Goal: Task Accomplishment & Management: Manage account settings

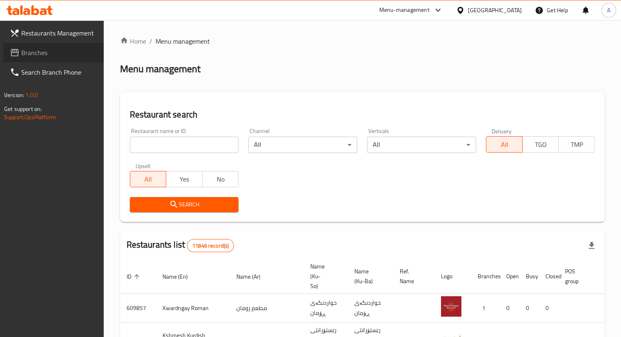
click at [26, 50] on span "Branches" at bounding box center [59, 53] width 76 height 10
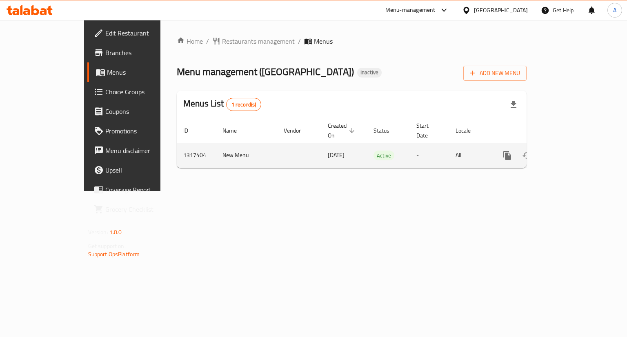
click at [576, 149] on link "enhanced table" at bounding box center [567, 156] width 20 height 20
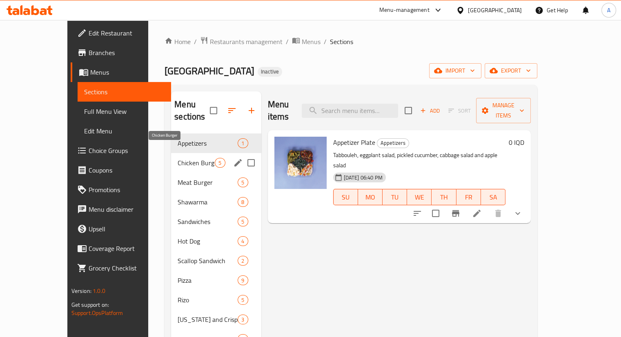
click at [184, 158] on span "Chicken Burger" at bounding box center [196, 163] width 37 height 10
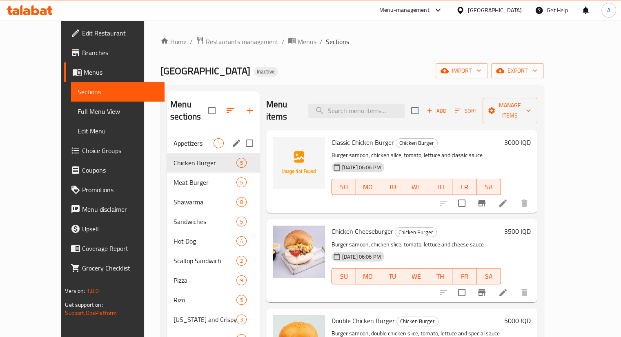
click at [174, 138] on span "Appetizers" at bounding box center [194, 143] width 40 height 10
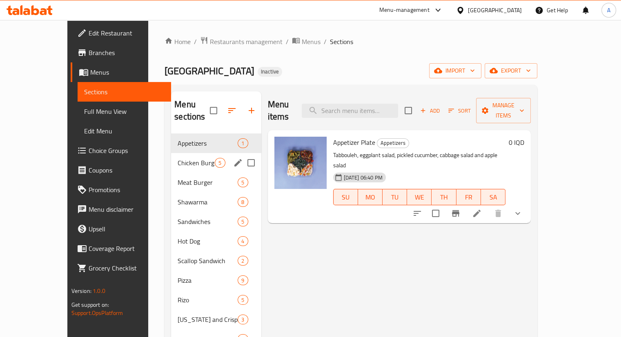
click at [173, 159] on div "Chicken Burger 5" at bounding box center [216, 163] width 90 height 20
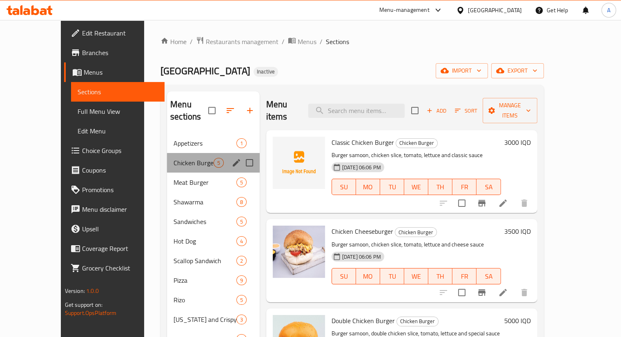
click at [183, 153] on div "Chicken Burger 5" at bounding box center [213, 163] width 93 height 20
click at [180, 139] on div "Appetizers 1" at bounding box center [213, 144] width 93 height 20
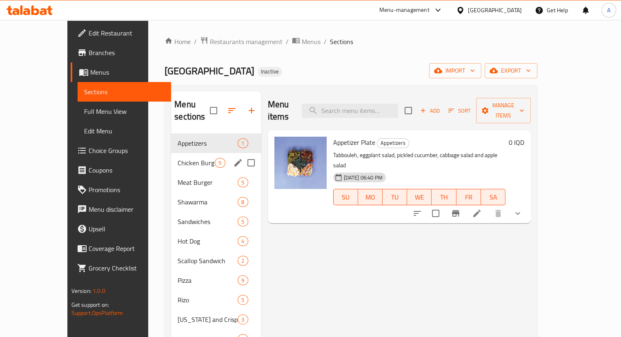
click at [178, 158] on span "Chicken Burger" at bounding box center [196, 163] width 37 height 10
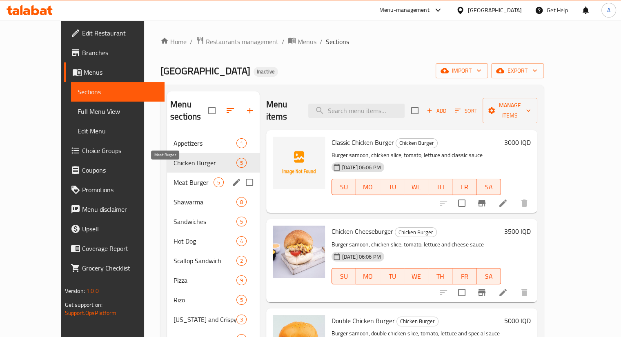
click at [174, 178] on span "Meat Burger" at bounding box center [194, 183] width 40 height 10
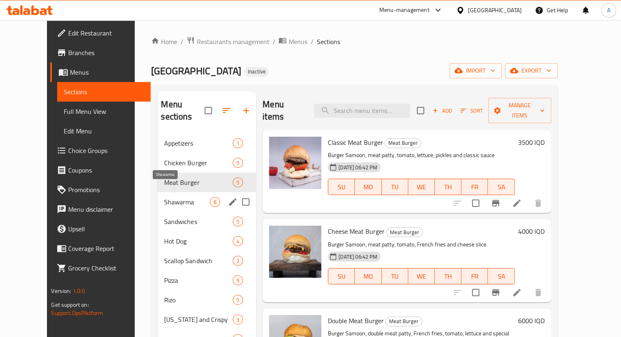
click at [164, 197] on span "Shawarma" at bounding box center [187, 202] width 46 height 10
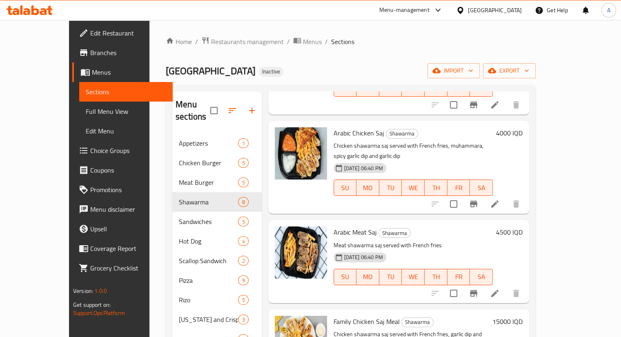
scroll to position [114, 0]
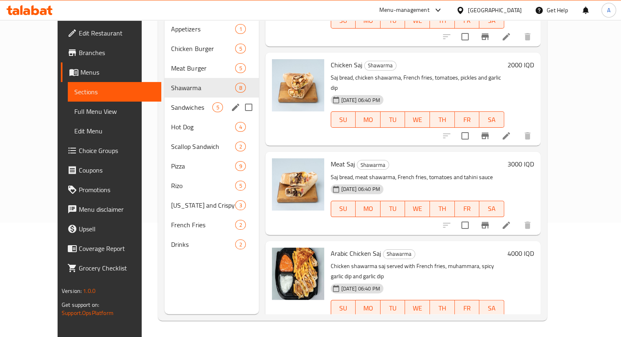
click at [171, 98] on div "Sandwiches 5" at bounding box center [212, 108] width 94 height 20
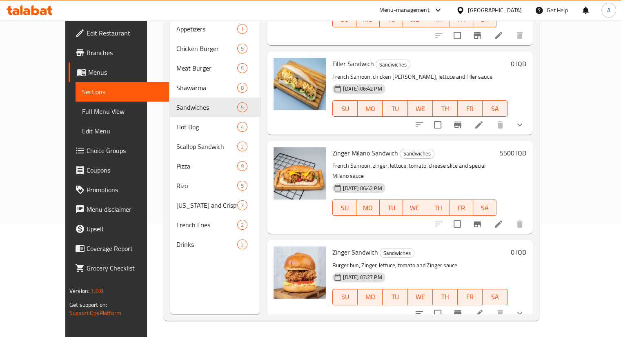
scroll to position [129, 0]
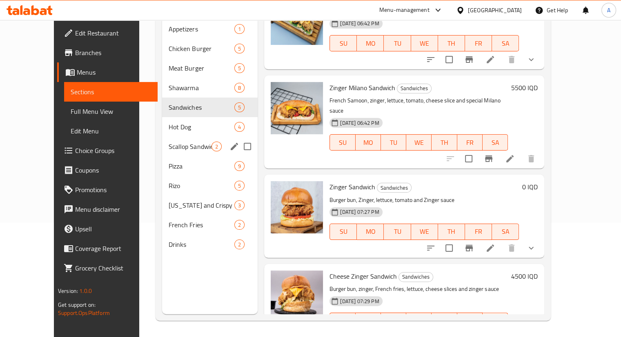
click at [169, 122] on span "Hot Dog" at bounding box center [202, 127] width 66 height 10
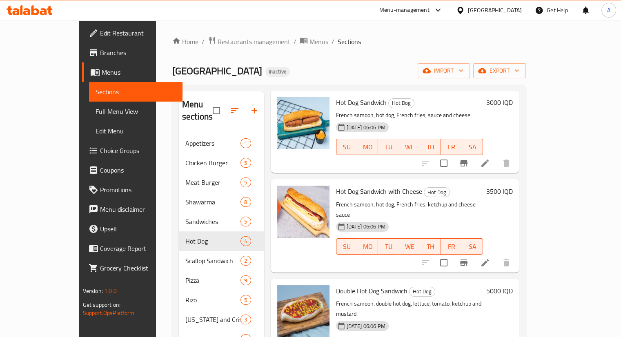
scroll to position [114, 0]
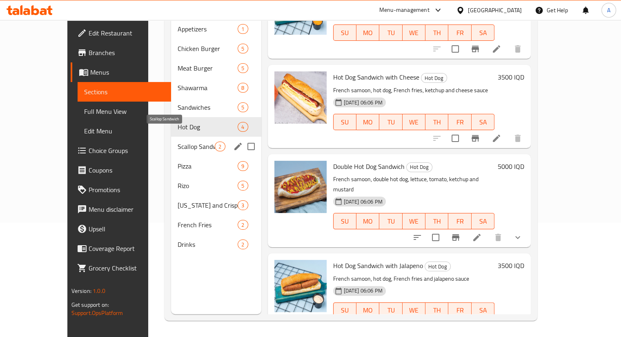
click at [178, 142] on span "Scallop Sandwich" at bounding box center [196, 147] width 37 height 10
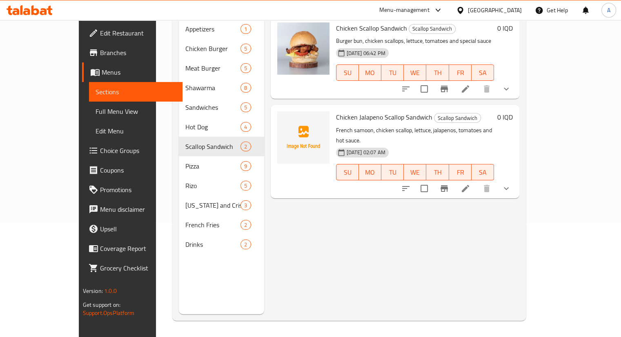
scroll to position [33, 0]
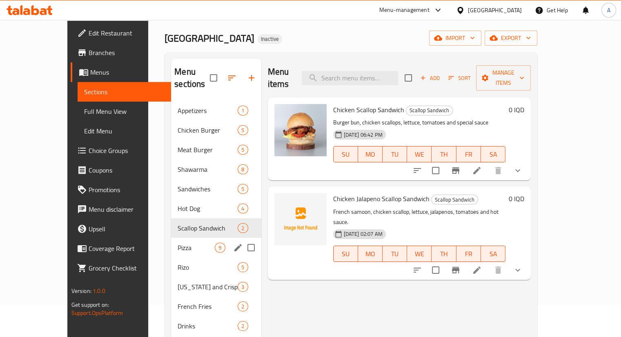
click at [171, 241] on div "Pizza 9" at bounding box center [216, 248] width 90 height 20
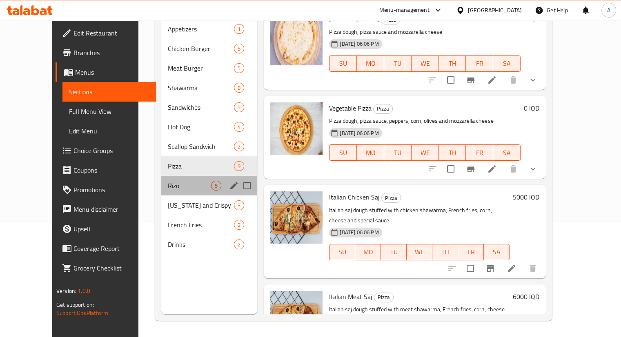
click at [161, 176] on div "Rizo 5" at bounding box center [209, 186] width 96 height 20
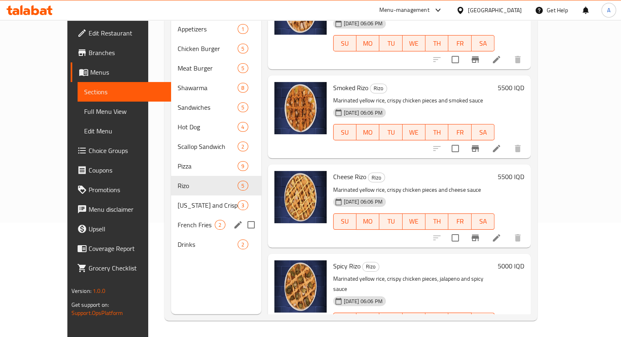
click at [171, 215] on div "French Fries 2" at bounding box center [216, 225] width 90 height 20
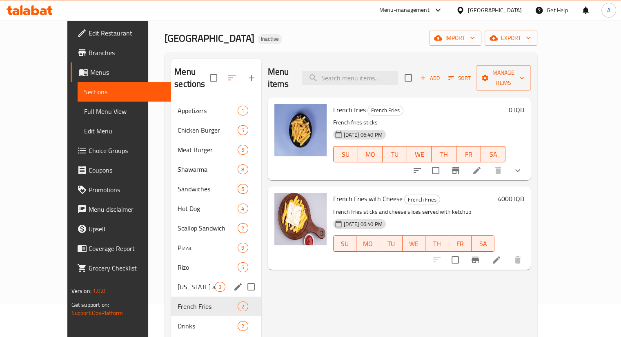
click at [178, 282] on span "Kentucky and Crispy" at bounding box center [196, 287] width 37 height 10
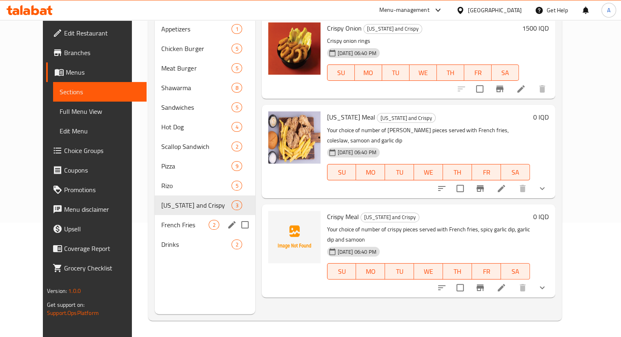
click at [155, 219] on div "French Fries 2" at bounding box center [205, 225] width 100 height 20
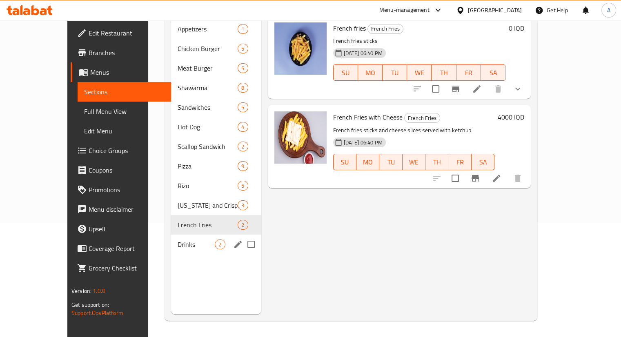
click at [178, 240] on span "Drinks" at bounding box center [196, 245] width 37 height 10
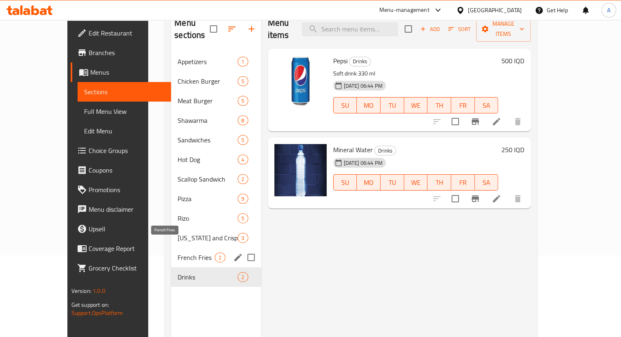
click at [178, 253] on span "French Fries" at bounding box center [196, 258] width 37 height 10
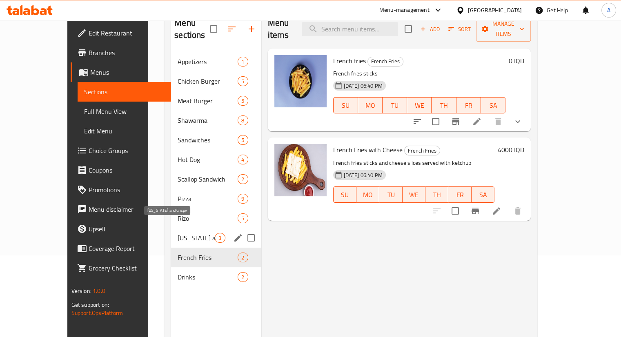
click at [178, 233] on span "Kentucky and Crispy" at bounding box center [196, 238] width 37 height 10
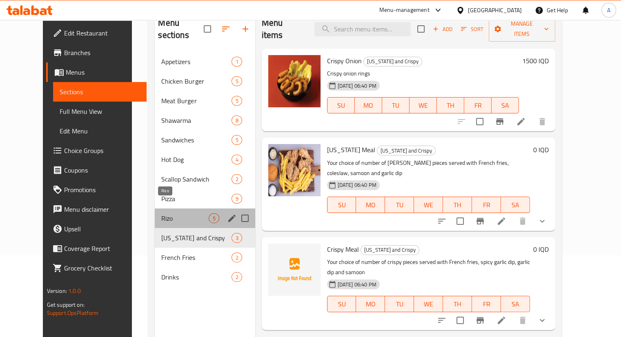
click at [162, 214] on span "Rizo" at bounding box center [184, 219] width 47 height 10
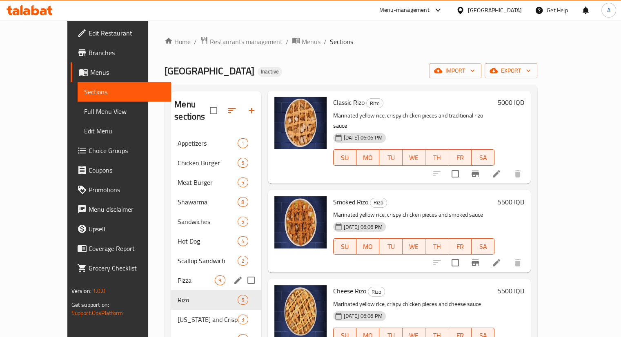
click at [171, 276] on div "Pizza 9" at bounding box center [216, 281] width 90 height 20
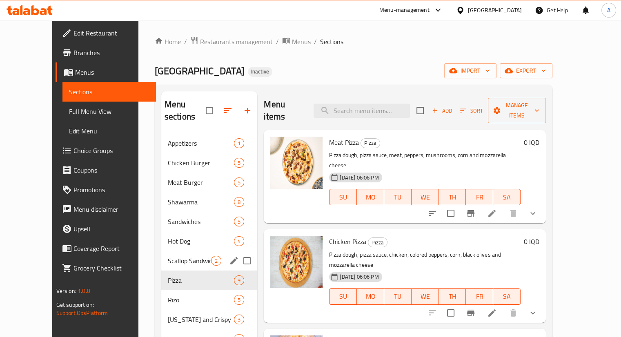
click at [161, 254] on div "Scallop Sandwich 2" at bounding box center [209, 261] width 96 height 20
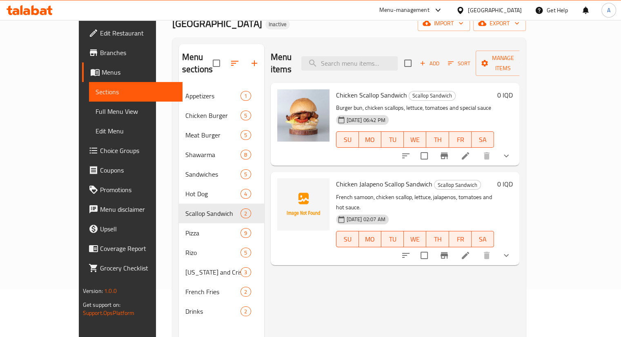
scroll to position [82, 0]
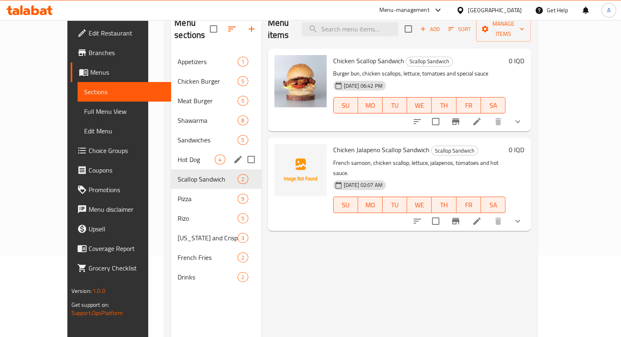
click at [173, 154] on div "Hot Dog 4" at bounding box center [216, 160] width 90 height 20
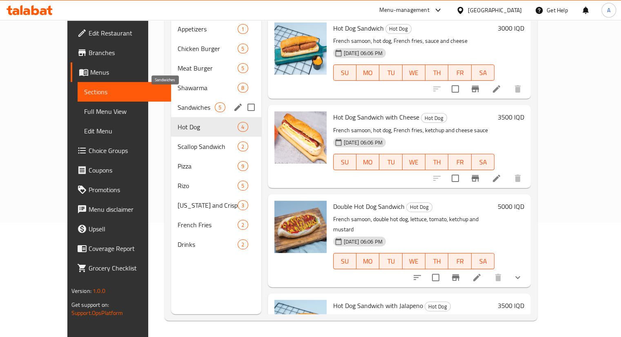
click at [178, 103] on span "Sandwiches" at bounding box center [196, 108] width 37 height 10
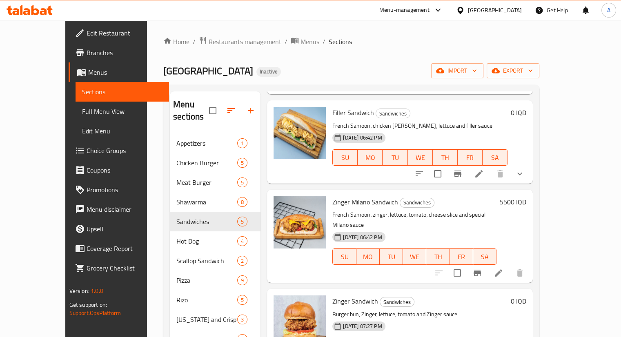
scroll to position [114, 0]
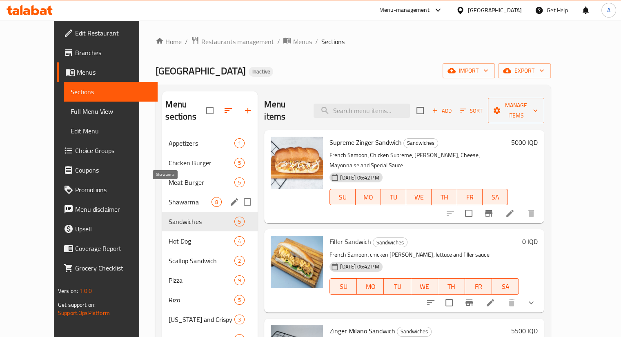
click at [169, 197] on span "Shawarma" at bounding box center [190, 202] width 43 height 10
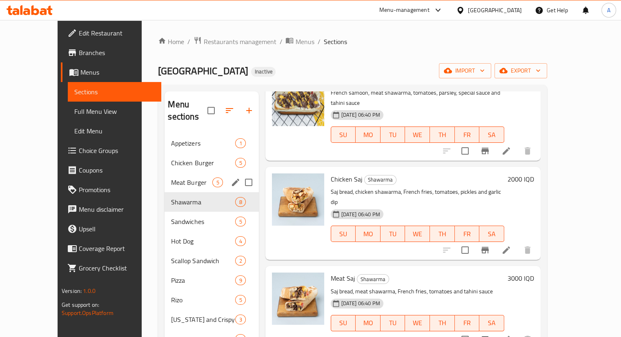
click at [171, 178] on span "Meat Burger" at bounding box center [191, 183] width 41 height 10
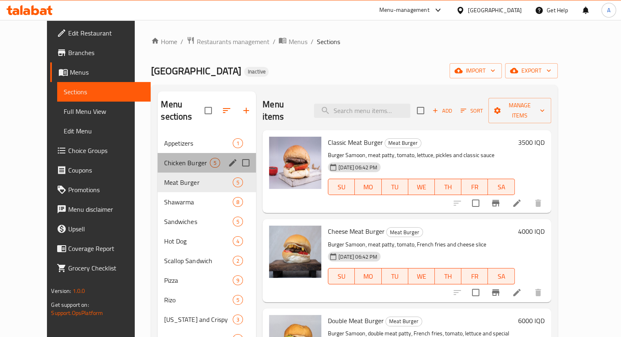
click at [158, 156] on div "Chicken Burger 5" at bounding box center [207, 163] width 98 height 20
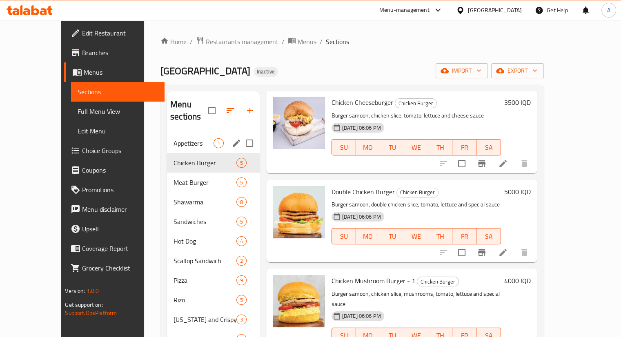
click at [174, 138] on span "Appetizers" at bounding box center [194, 143] width 40 height 10
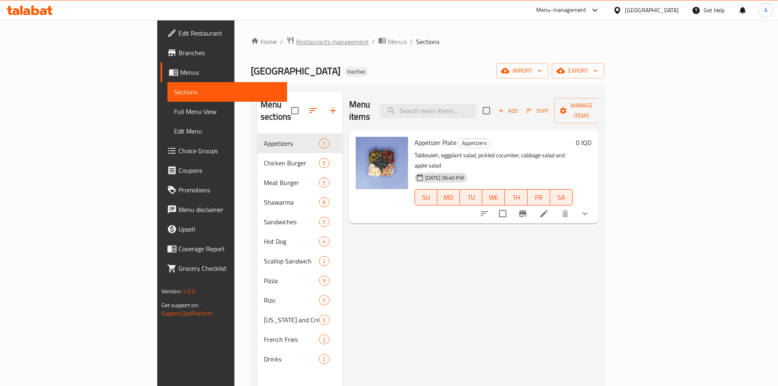
click at [296, 40] on span "Restaurants management" at bounding box center [332, 42] width 73 height 10
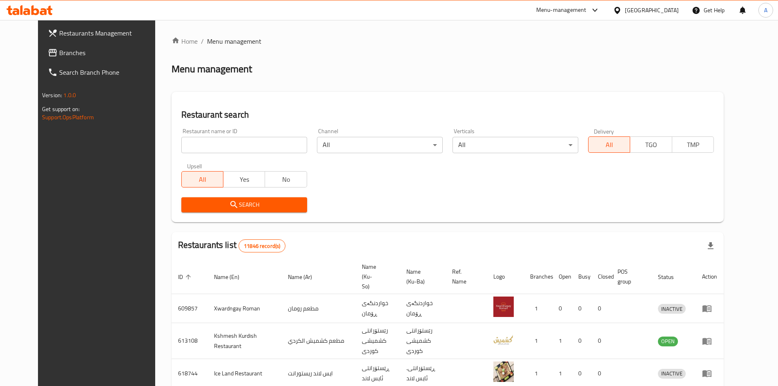
click at [59, 51] on span "Branches" at bounding box center [110, 53] width 102 height 10
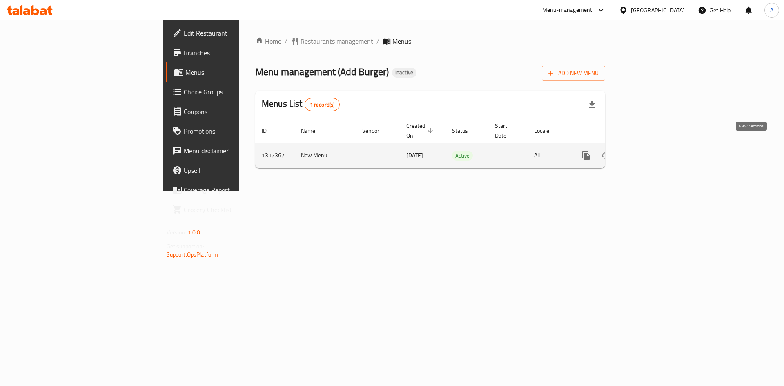
click at [650, 151] on icon "enhanced table" at bounding box center [645, 156] width 10 height 10
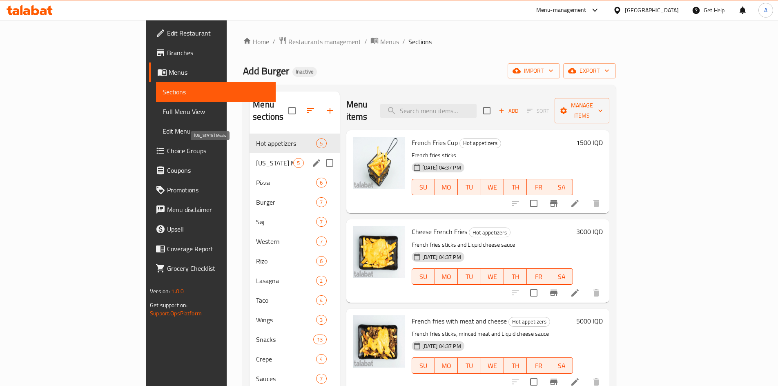
click at [256, 158] on span "Kentucky Meals" at bounding box center [274, 163] width 37 height 10
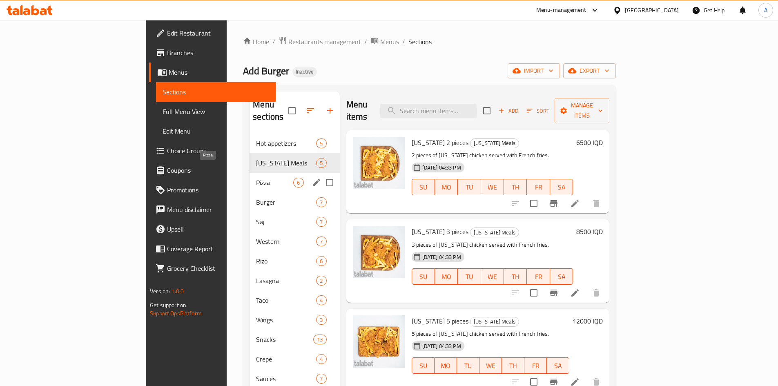
click at [256, 178] on span "Pizza" at bounding box center [274, 183] width 37 height 10
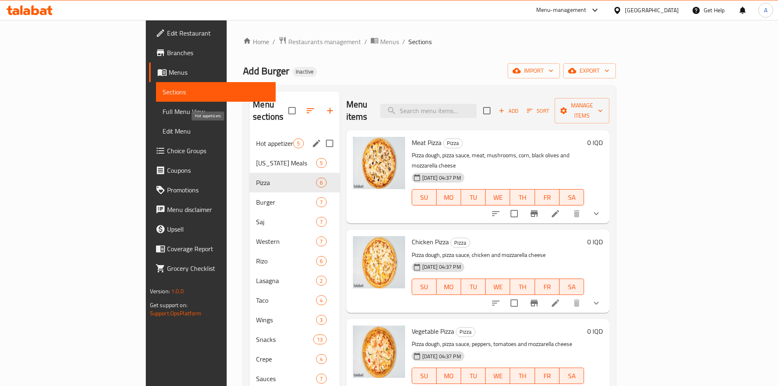
click at [256, 138] on span "Hot appetizers" at bounding box center [274, 143] width 37 height 10
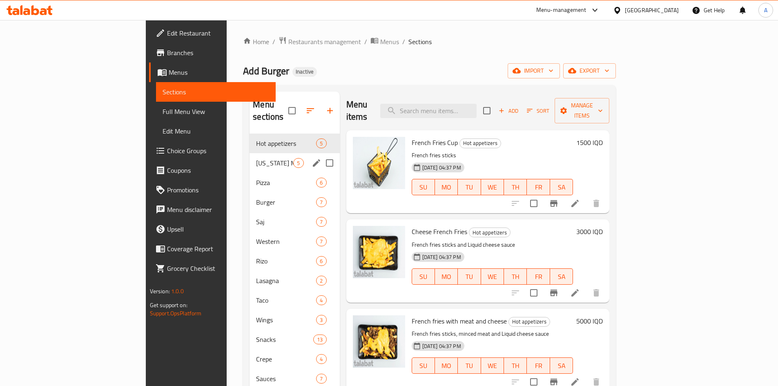
click at [250, 153] on div "Kentucky Meals 5" at bounding box center [295, 163] width 90 height 20
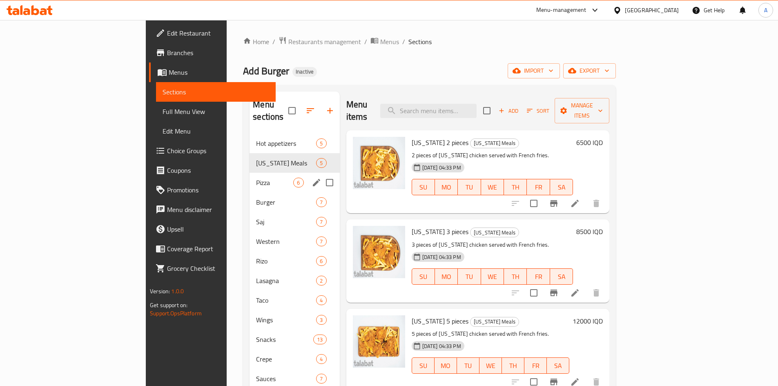
click at [256, 178] on span "Pizza" at bounding box center [274, 183] width 37 height 10
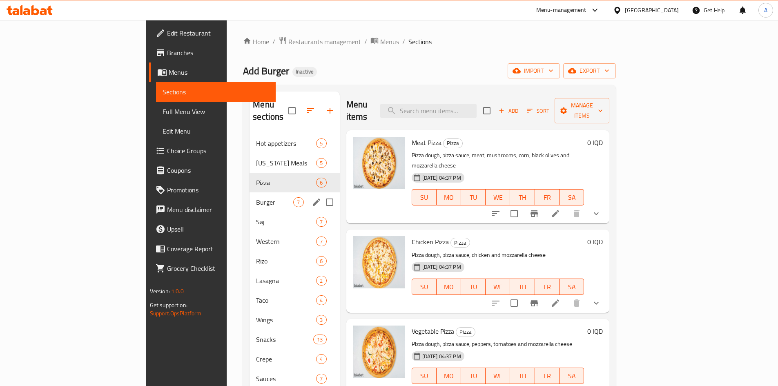
click at [256, 197] on span "Burger" at bounding box center [274, 202] width 37 height 10
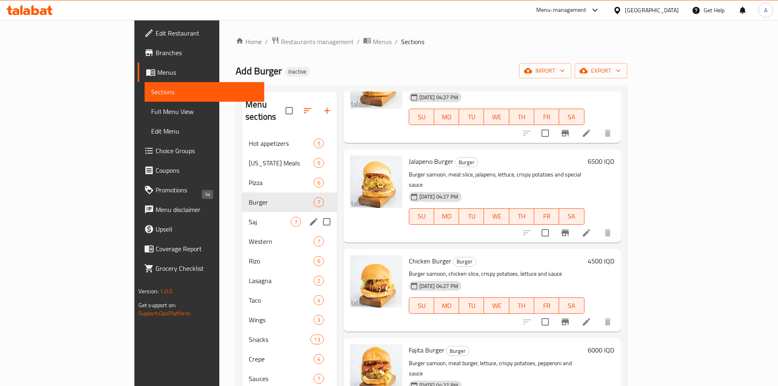
click at [249, 217] on span "Saj" at bounding box center [270, 222] width 42 height 10
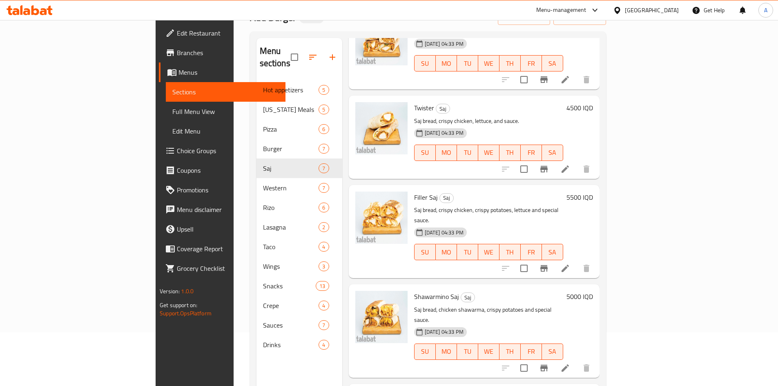
scroll to position [114, 0]
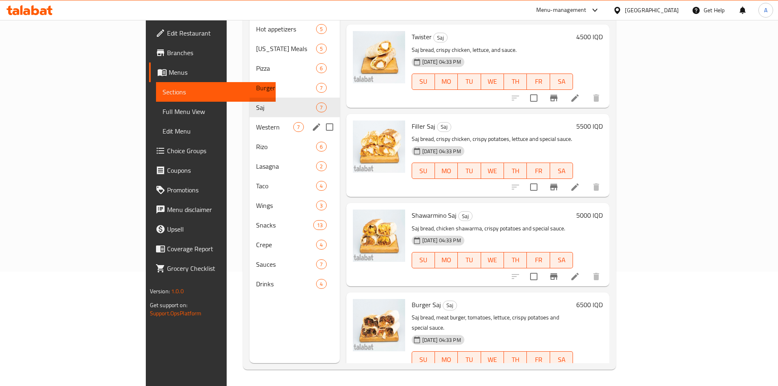
click at [250, 120] on div "Western 7" at bounding box center [295, 127] width 90 height 20
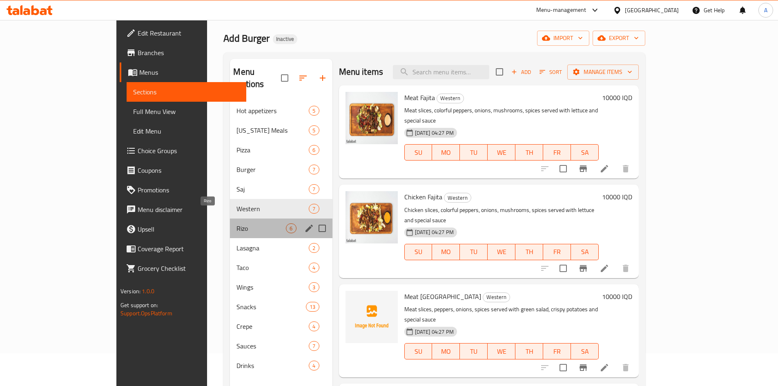
click at [236, 223] on span "Rizo" at bounding box center [260, 228] width 49 height 10
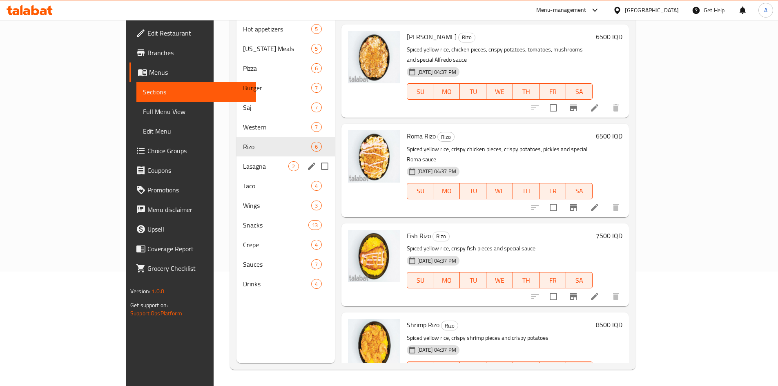
click at [243, 161] on span "Lasagna" at bounding box center [265, 166] width 45 height 10
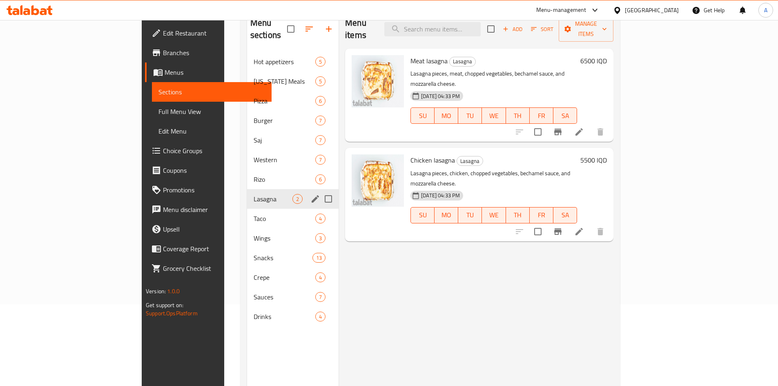
click at [247, 195] on div "Lasagna 2" at bounding box center [292, 199] width 91 height 20
click at [254, 214] on span "Taco" at bounding box center [285, 219] width 62 height 10
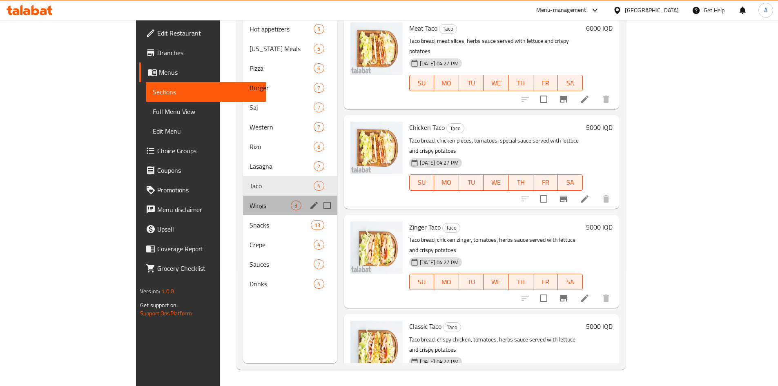
click at [243, 198] on div "Wings 3" at bounding box center [290, 206] width 94 height 20
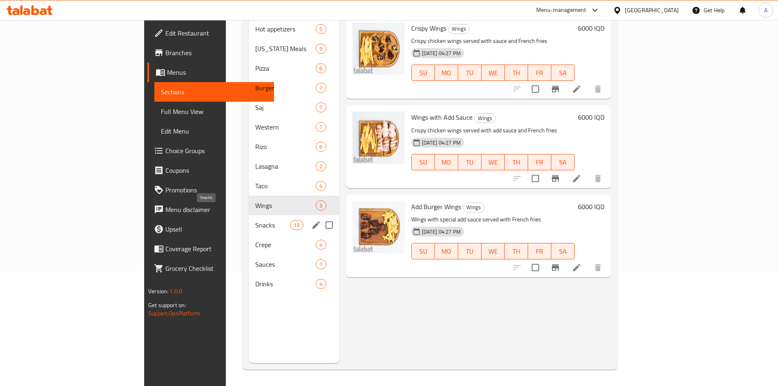
click at [255, 220] on span "Snacks" at bounding box center [272, 225] width 35 height 10
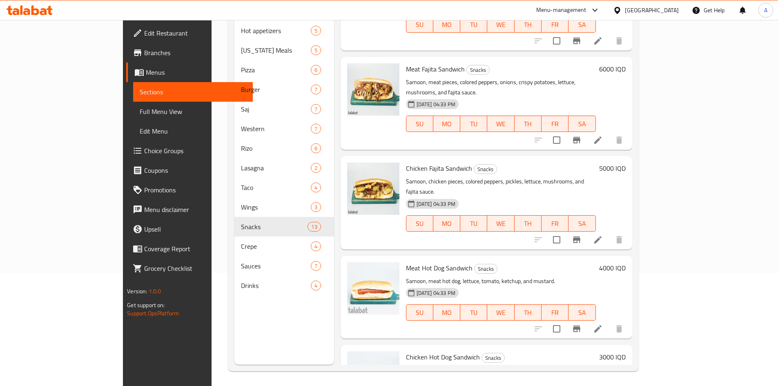
scroll to position [114, 0]
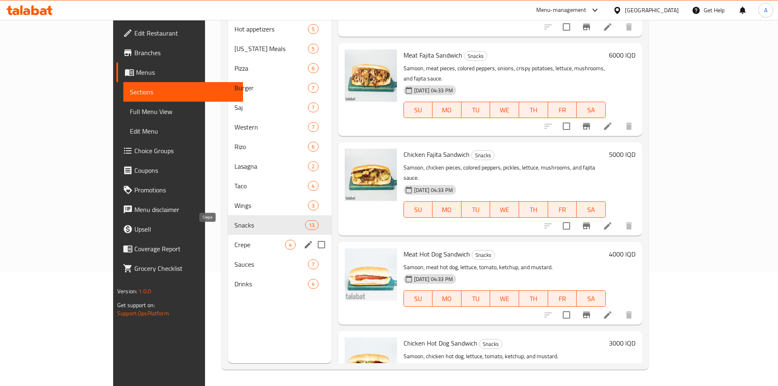
click at [234, 240] on span "Crepe" at bounding box center [259, 245] width 51 height 10
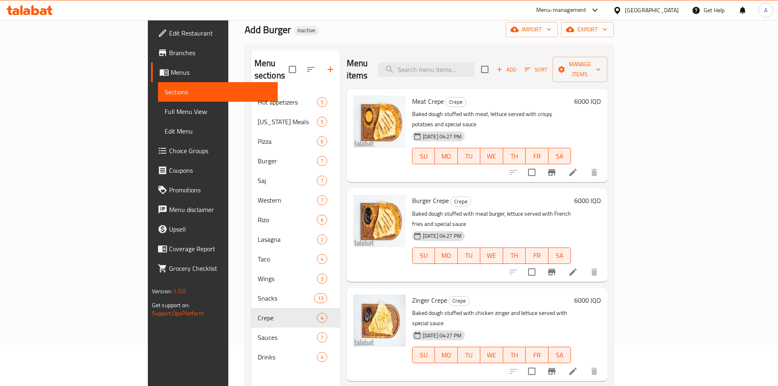
scroll to position [114, 0]
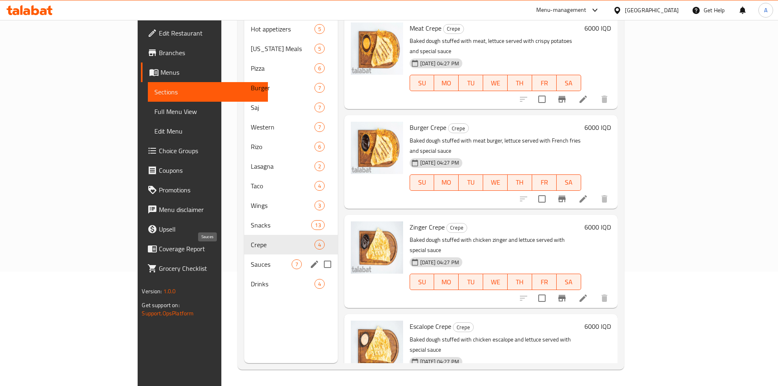
click at [251, 259] on span "Sauces" at bounding box center [271, 264] width 40 height 10
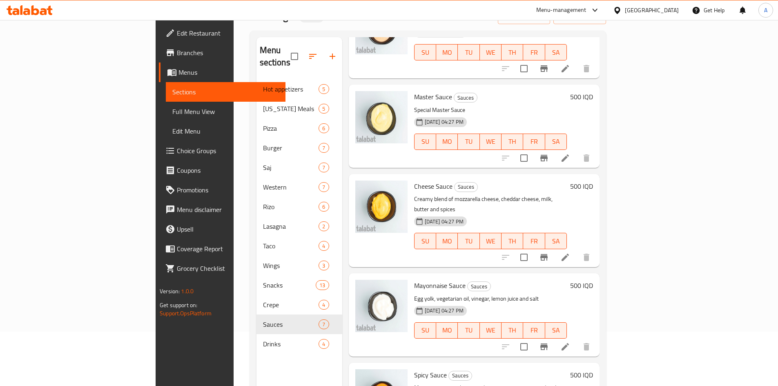
scroll to position [114, 0]
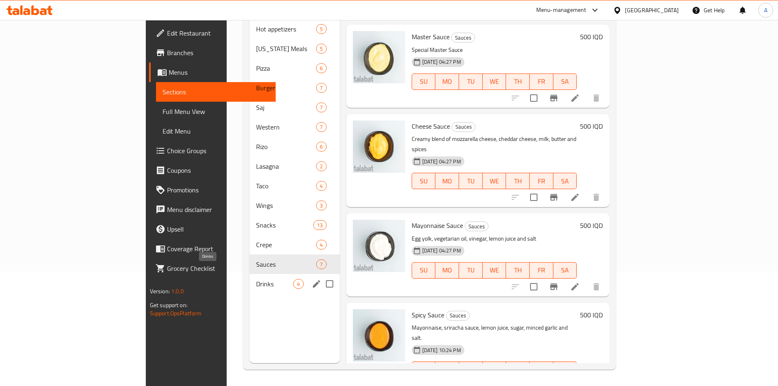
click at [256, 279] on span "Drinks" at bounding box center [274, 284] width 37 height 10
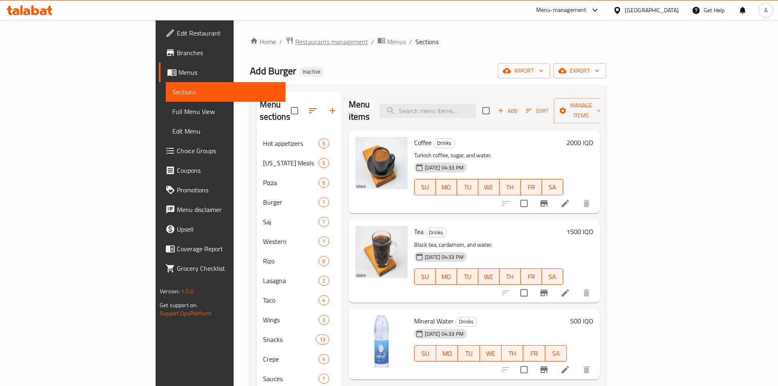
click at [295, 41] on span "Restaurants management" at bounding box center [331, 42] width 73 height 10
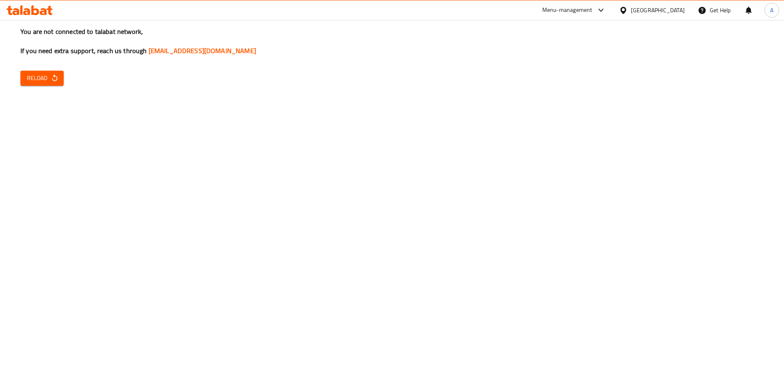
click at [46, 78] on span "Reload" at bounding box center [42, 78] width 30 height 10
click at [40, 73] on span "Reload" at bounding box center [42, 78] width 30 height 10
click at [48, 79] on span "Reload" at bounding box center [42, 78] width 30 height 10
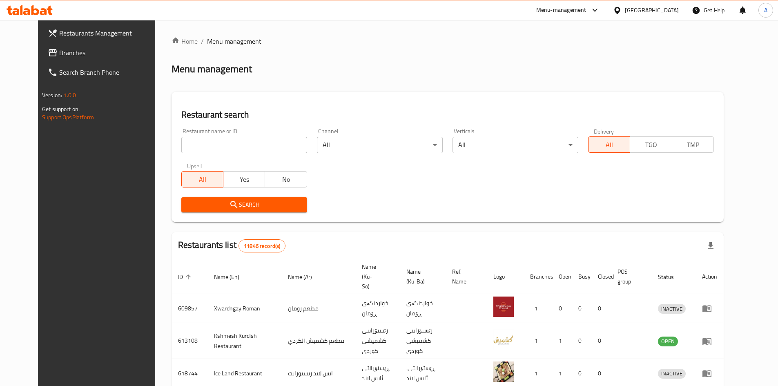
click at [59, 50] on span "Branches" at bounding box center [110, 53] width 102 height 10
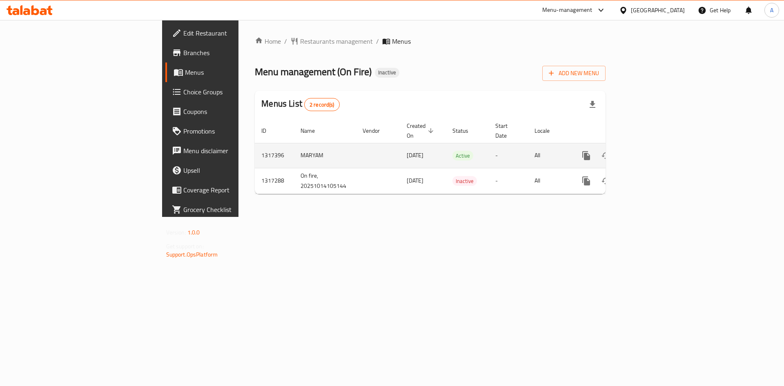
click at [650, 151] on icon "enhanced table" at bounding box center [645, 156] width 10 height 10
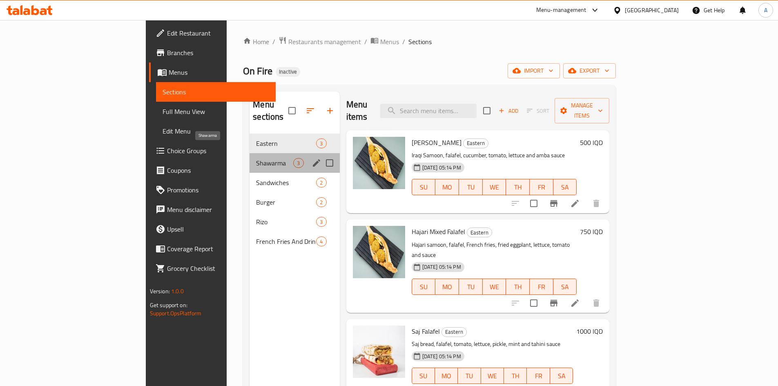
click at [256, 158] on span "Shawarma" at bounding box center [274, 163] width 37 height 10
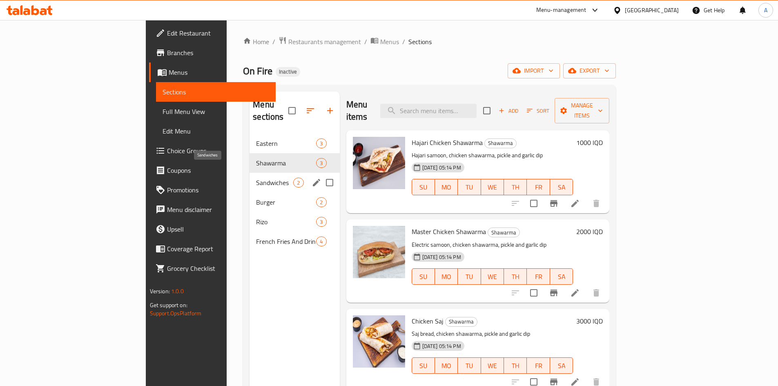
click at [256, 178] on span "Sandwiches" at bounding box center [274, 183] width 37 height 10
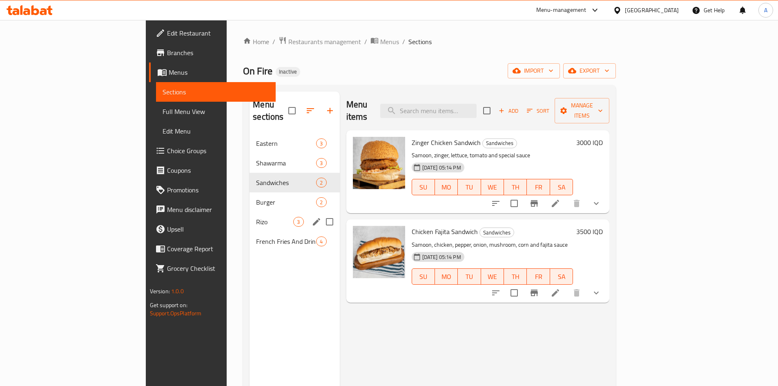
click at [256, 197] on span "Burger" at bounding box center [286, 202] width 60 height 10
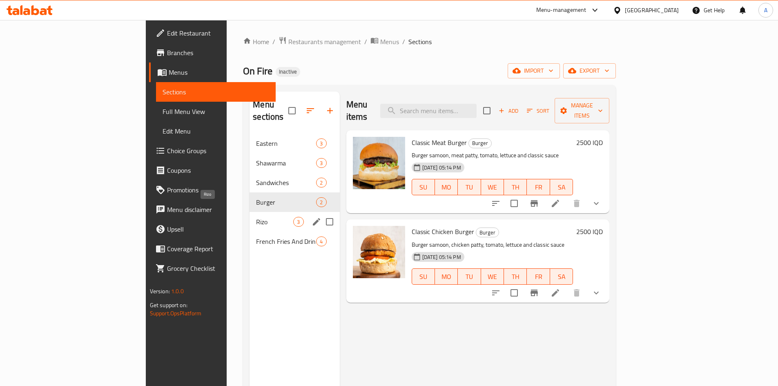
click at [256, 217] on span "Rizo" at bounding box center [274, 222] width 37 height 10
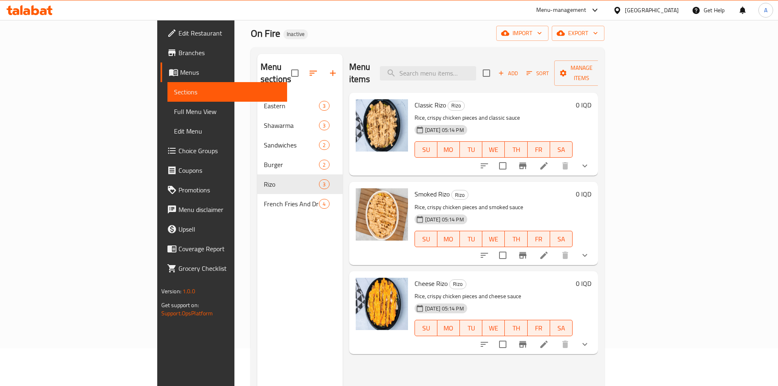
scroll to position [114, 0]
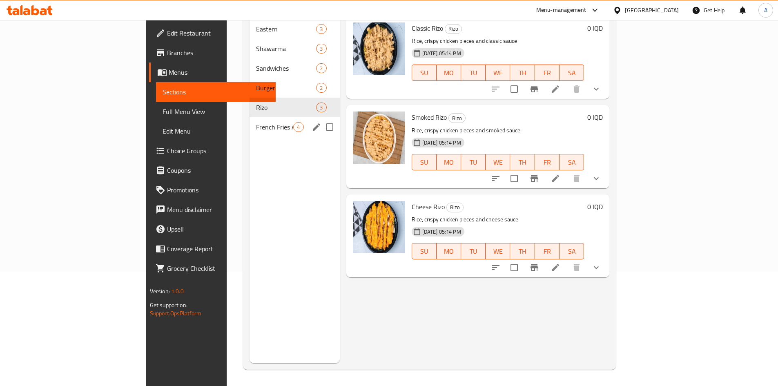
click at [250, 120] on div "French Fries And Drinks 4" at bounding box center [295, 127] width 90 height 20
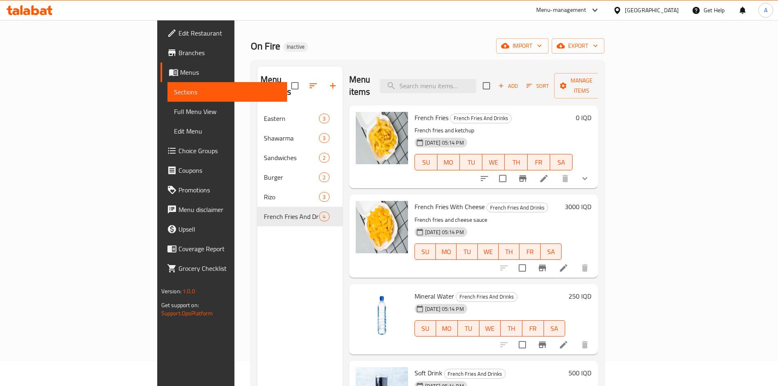
scroll to position [114, 0]
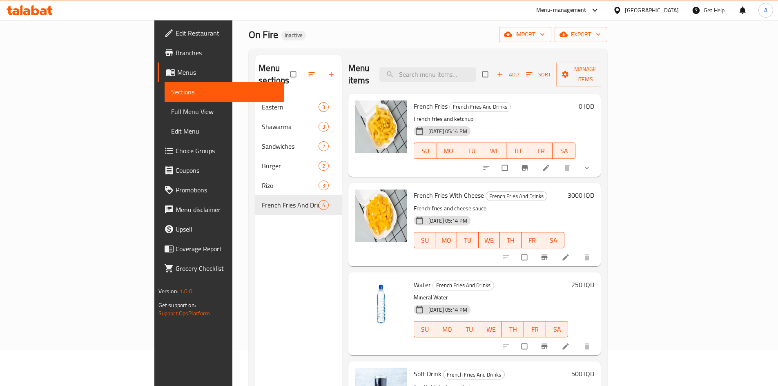
scroll to position [33, 0]
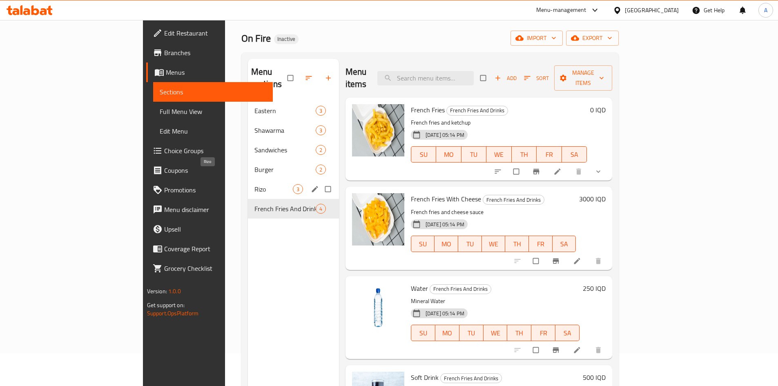
click at [254, 184] on span "Rizo" at bounding box center [273, 189] width 38 height 10
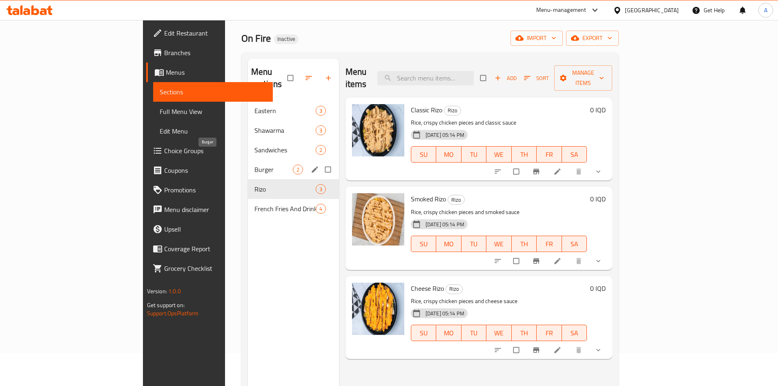
click at [254, 165] on span "Burger" at bounding box center [273, 170] width 38 height 10
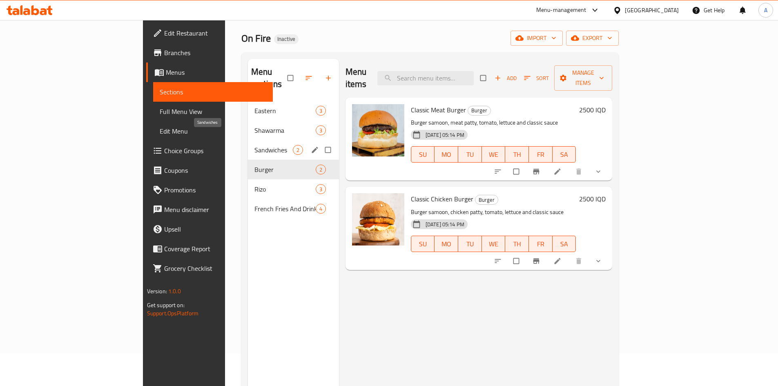
click at [248, 140] on div "Sandwiches 2" at bounding box center [293, 150] width 91 height 20
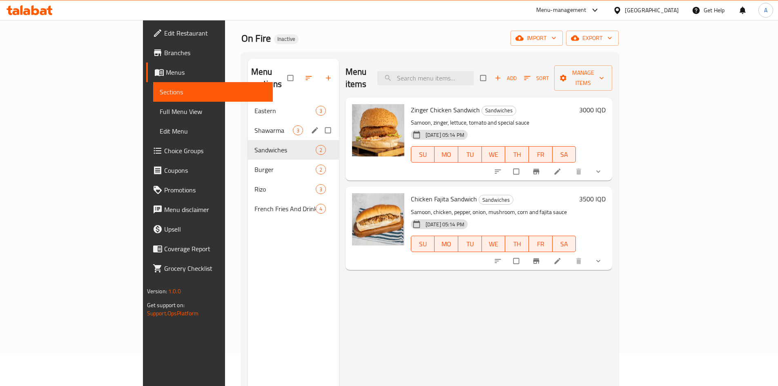
click at [254, 125] on span "Shawarma" at bounding box center [273, 130] width 38 height 10
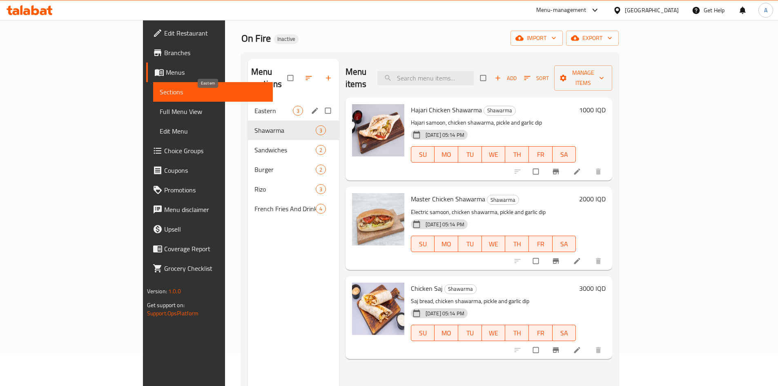
click at [248, 101] on div "Eastern 3" at bounding box center [293, 111] width 91 height 20
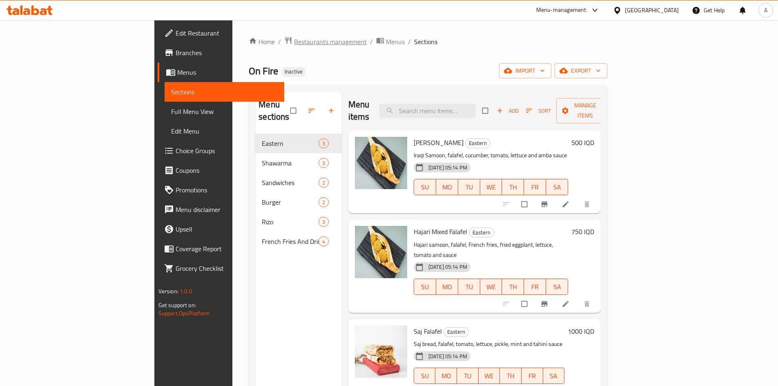
click at [294, 44] on span "Restaurants management" at bounding box center [330, 42] width 73 height 10
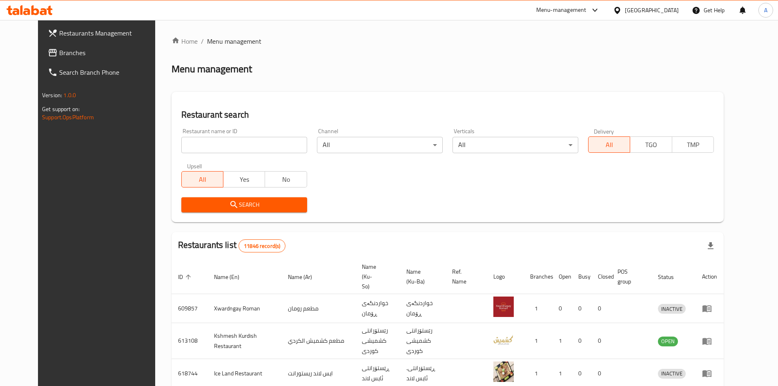
click at [49, 56] on icon at bounding box center [53, 52] width 8 height 7
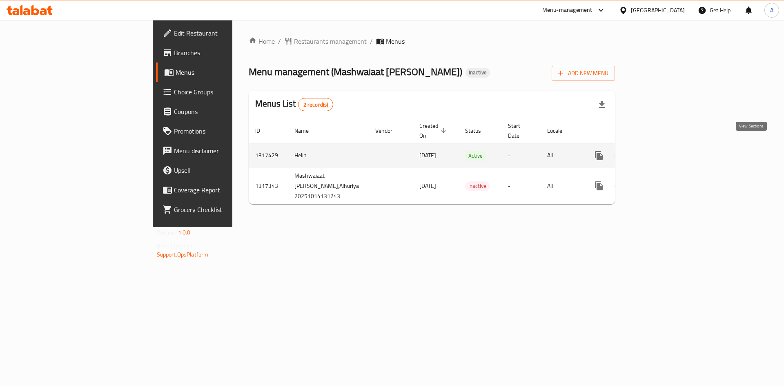
click at [663, 151] on icon "enhanced table" at bounding box center [658, 156] width 10 height 10
